Goal: Task Accomplishment & Management: Manage account settings

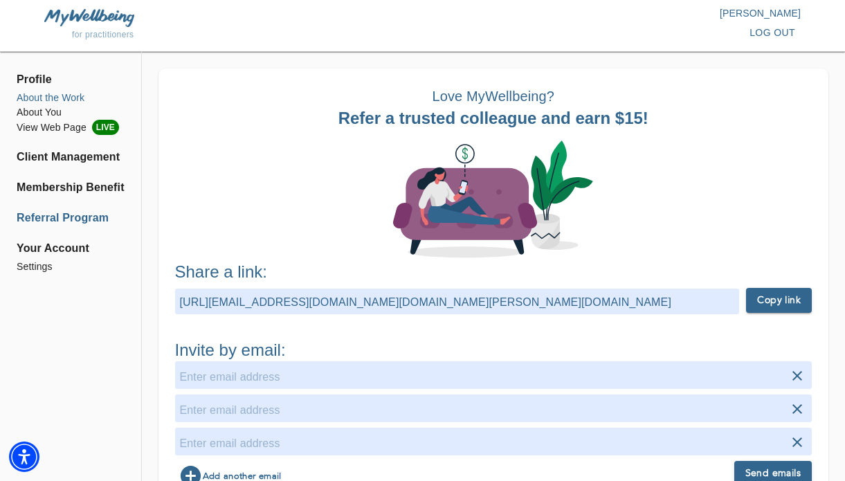
scroll to position [24, 0]
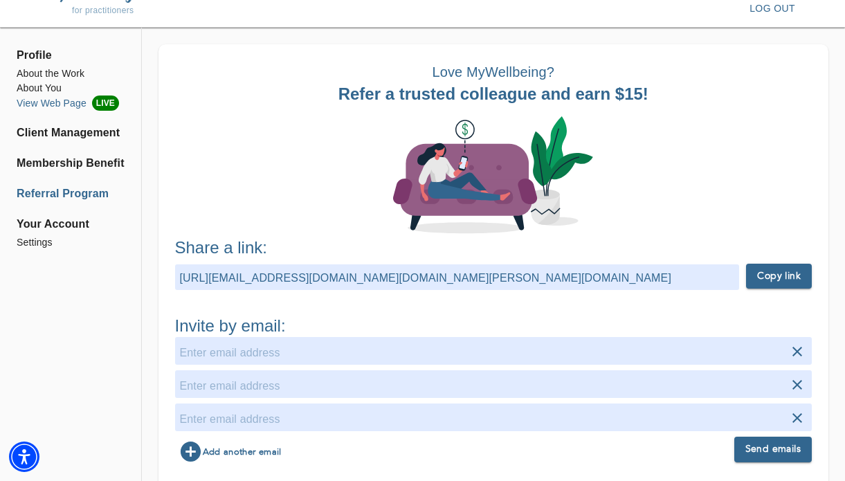
click at [53, 100] on li "View Web Page LIVE" at bounding box center [71, 102] width 108 height 15
click at [86, 135] on li "Client Management" at bounding box center [71, 133] width 108 height 17
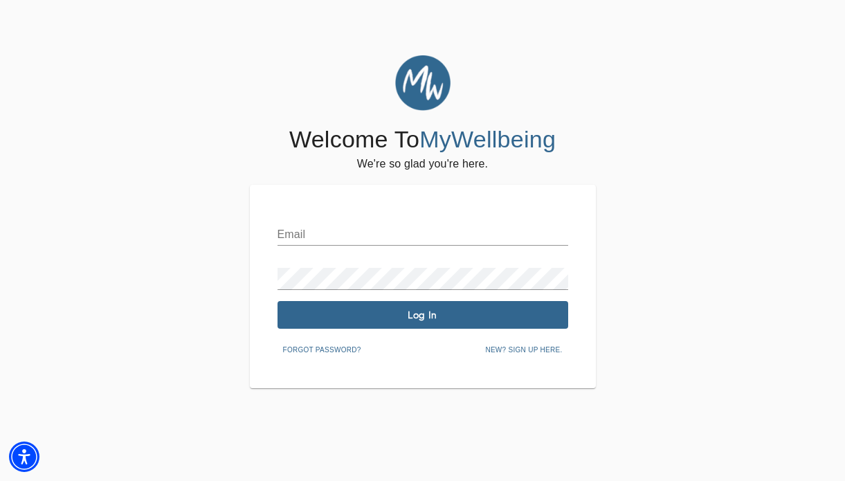
type input "[EMAIL_ADDRESS][PERSON_NAME][DOMAIN_NAME]"
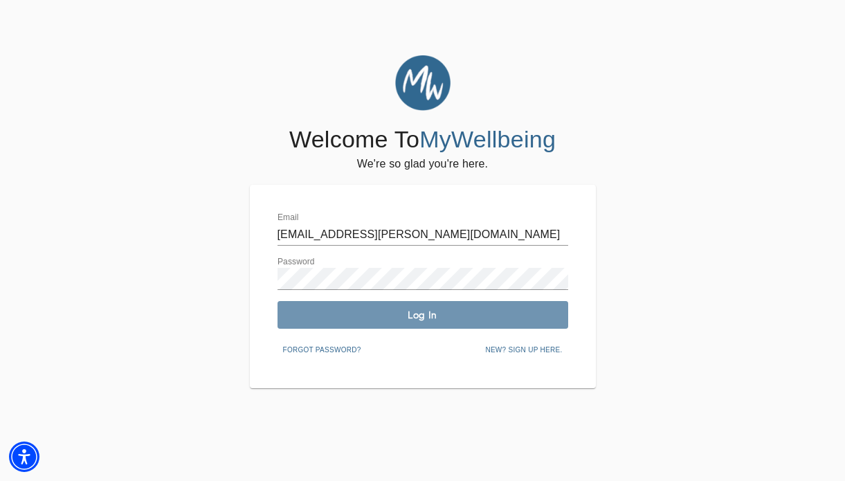
click at [431, 324] on button "Log In" at bounding box center [422, 315] width 291 height 28
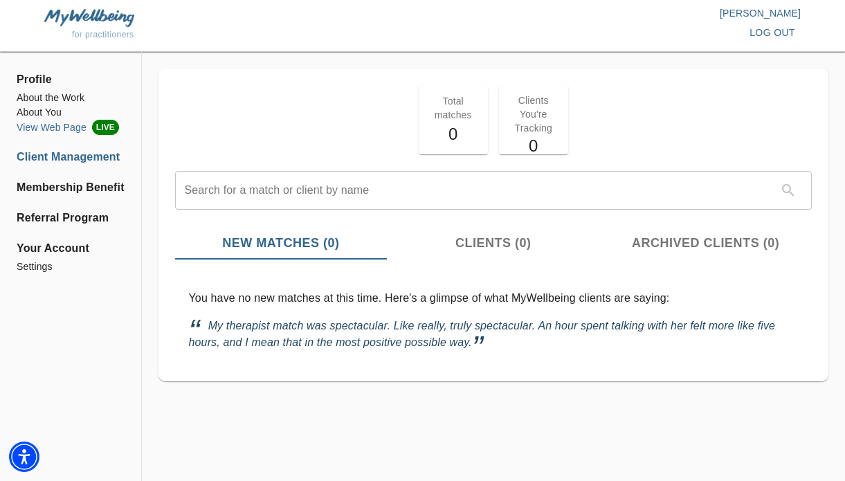
click at [98, 128] on span "LIVE" at bounding box center [105, 127] width 27 height 15
click at [80, 95] on li "About the Work" at bounding box center [71, 98] width 108 height 15
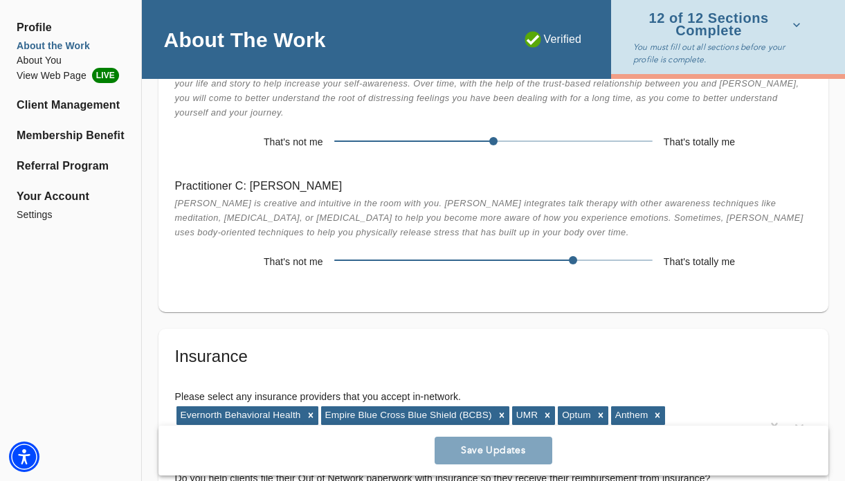
scroll to position [3096, 0]
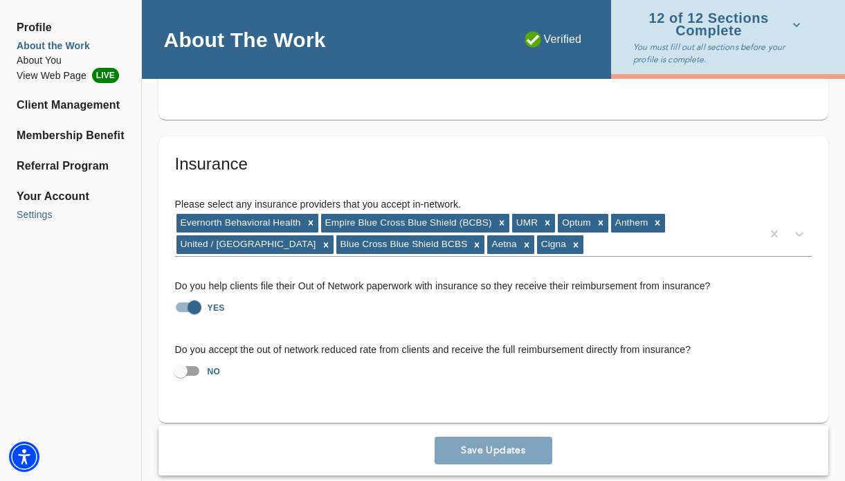
click at [45, 217] on li "Settings" at bounding box center [71, 215] width 108 height 15
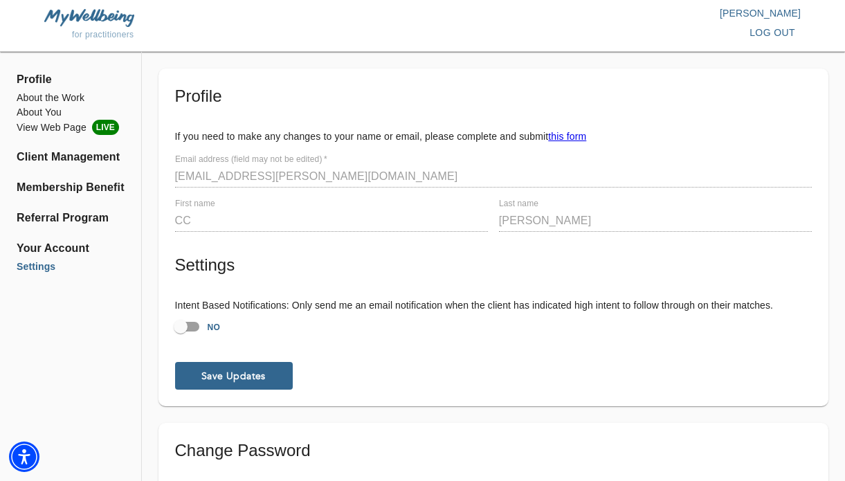
scroll to position [230, 0]
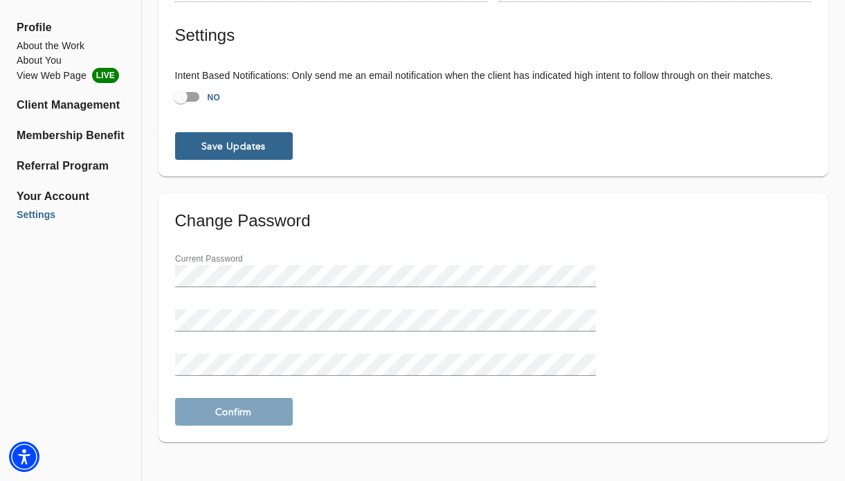
click at [78, 198] on span "Your Account" at bounding box center [71, 196] width 108 height 17
click at [71, 73] on li "View Web Page LIVE" at bounding box center [71, 75] width 108 height 15
